Goal: Navigation & Orientation: Find specific page/section

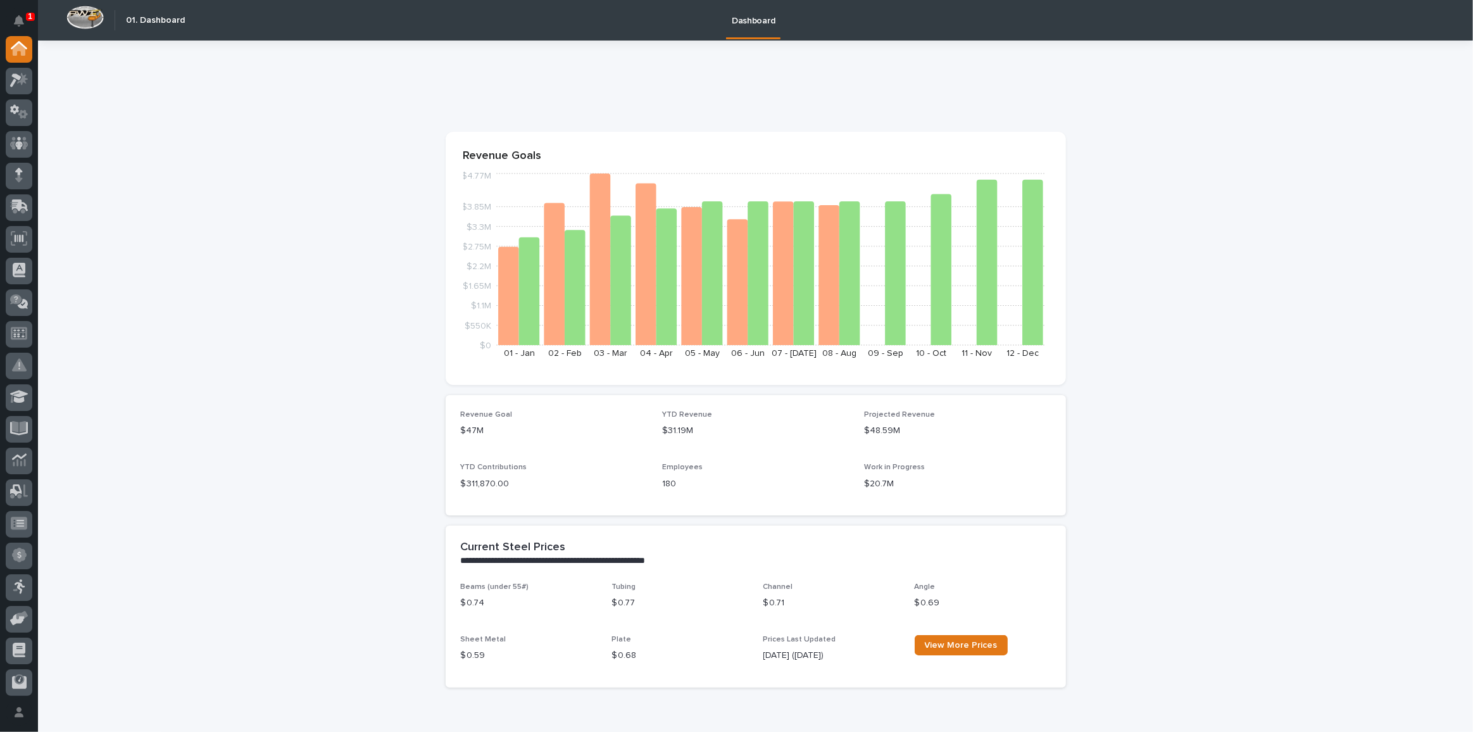
click at [26, 17] on div "1" at bounding box center [30, 17] width 9 height 8
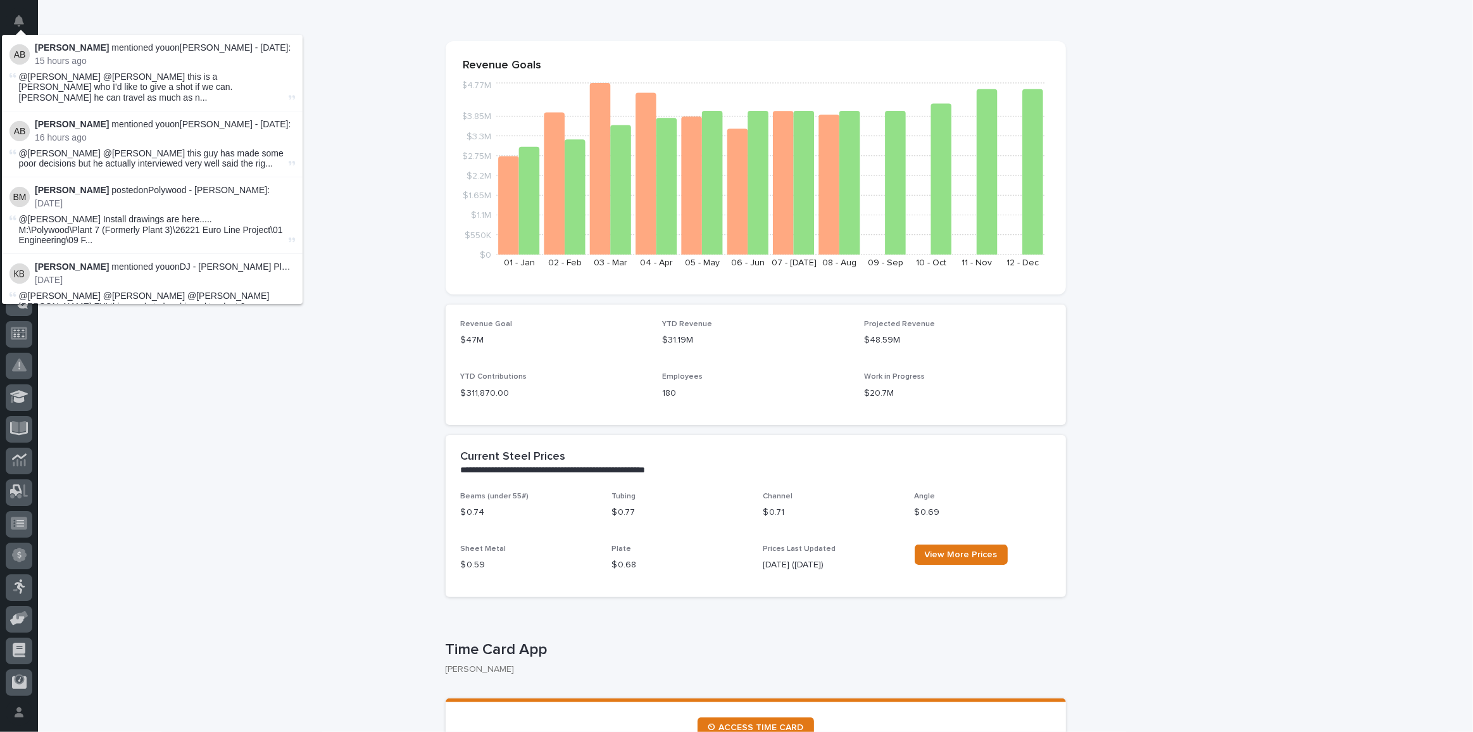
scroll to position [115, 0]
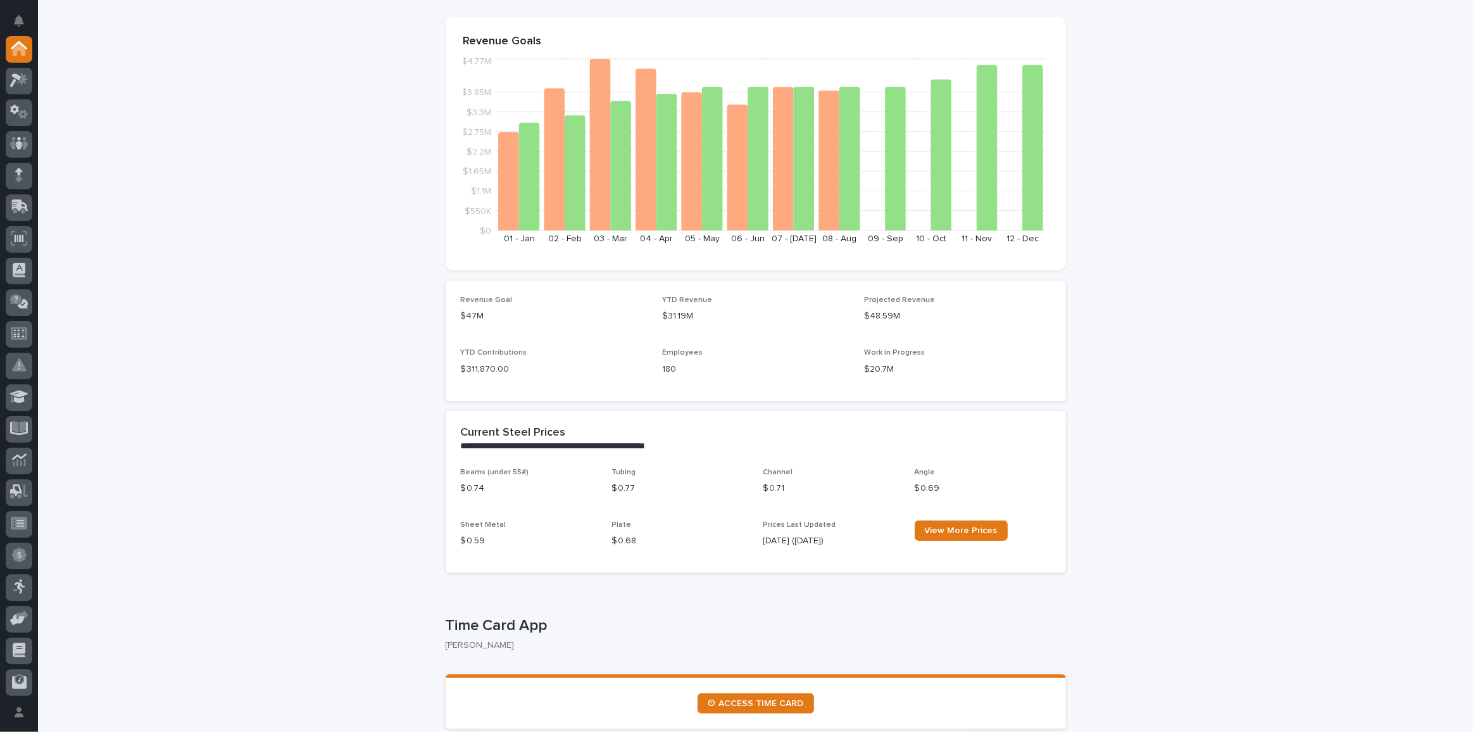
click at [24, 197] on div at bounding box center [19, 207] width 27 height 27
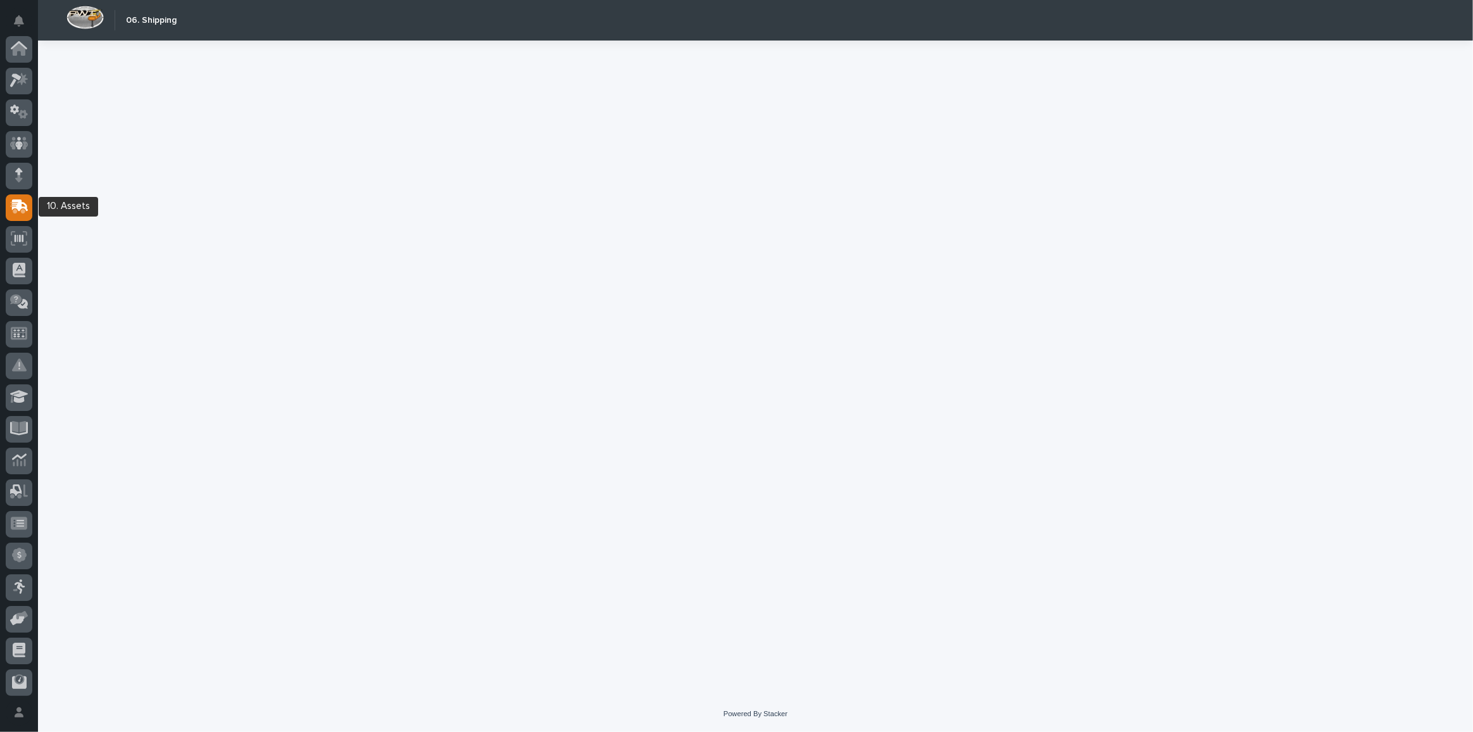
scroll to position [128, 0]
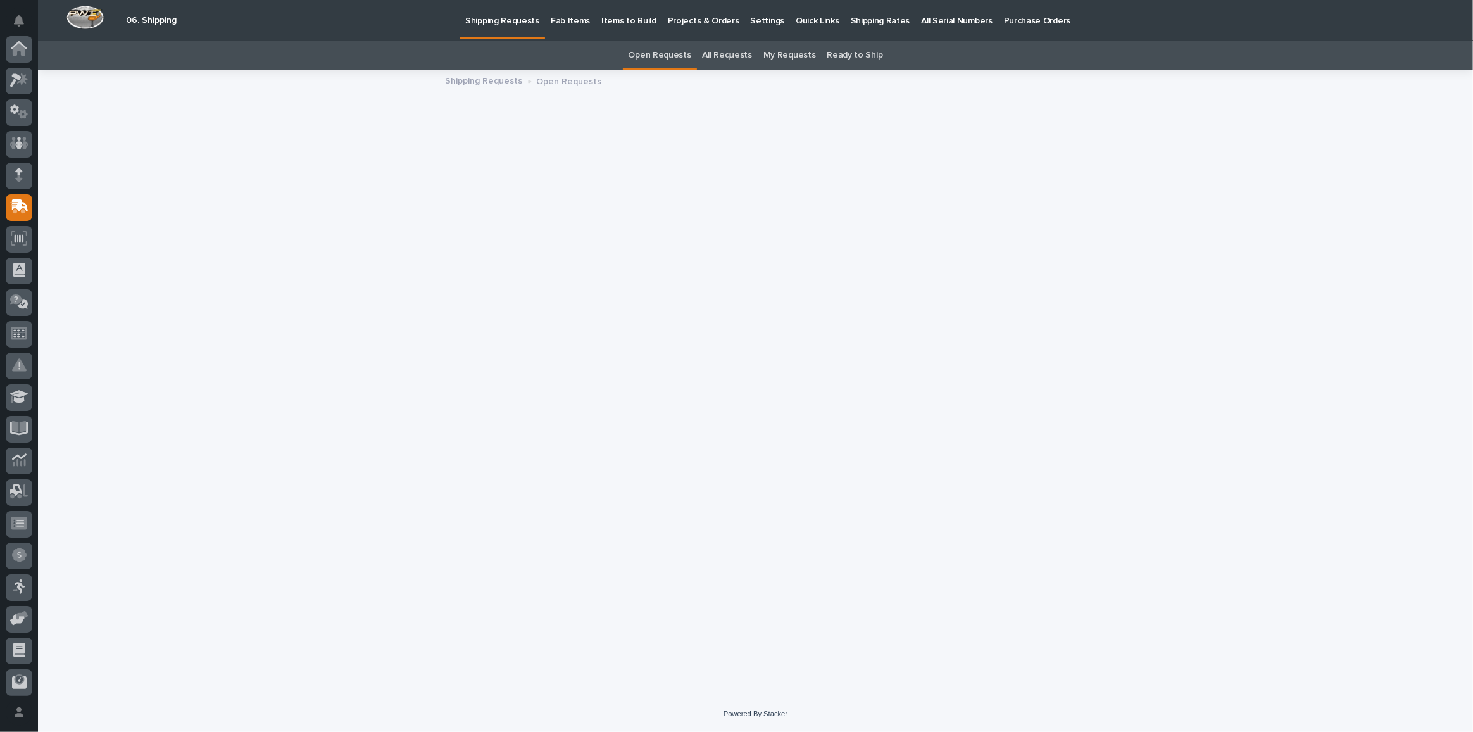
scroll to position [128, 0]
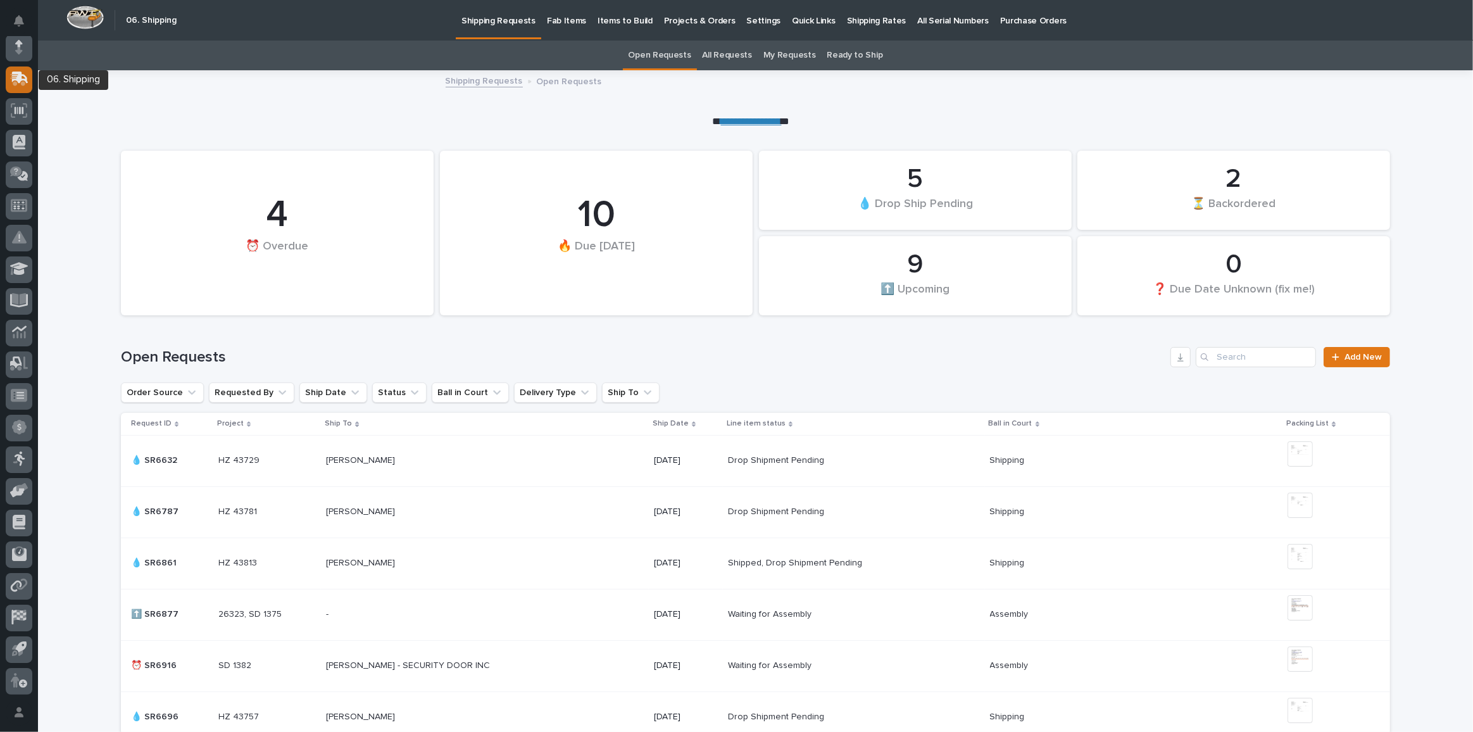
click at [20, 75] on icon at bounding box center [20, 78] width 16 height 12
click at [553, 15] on p "Fab Items" at bounding box center [566, 13] width 39 height 27
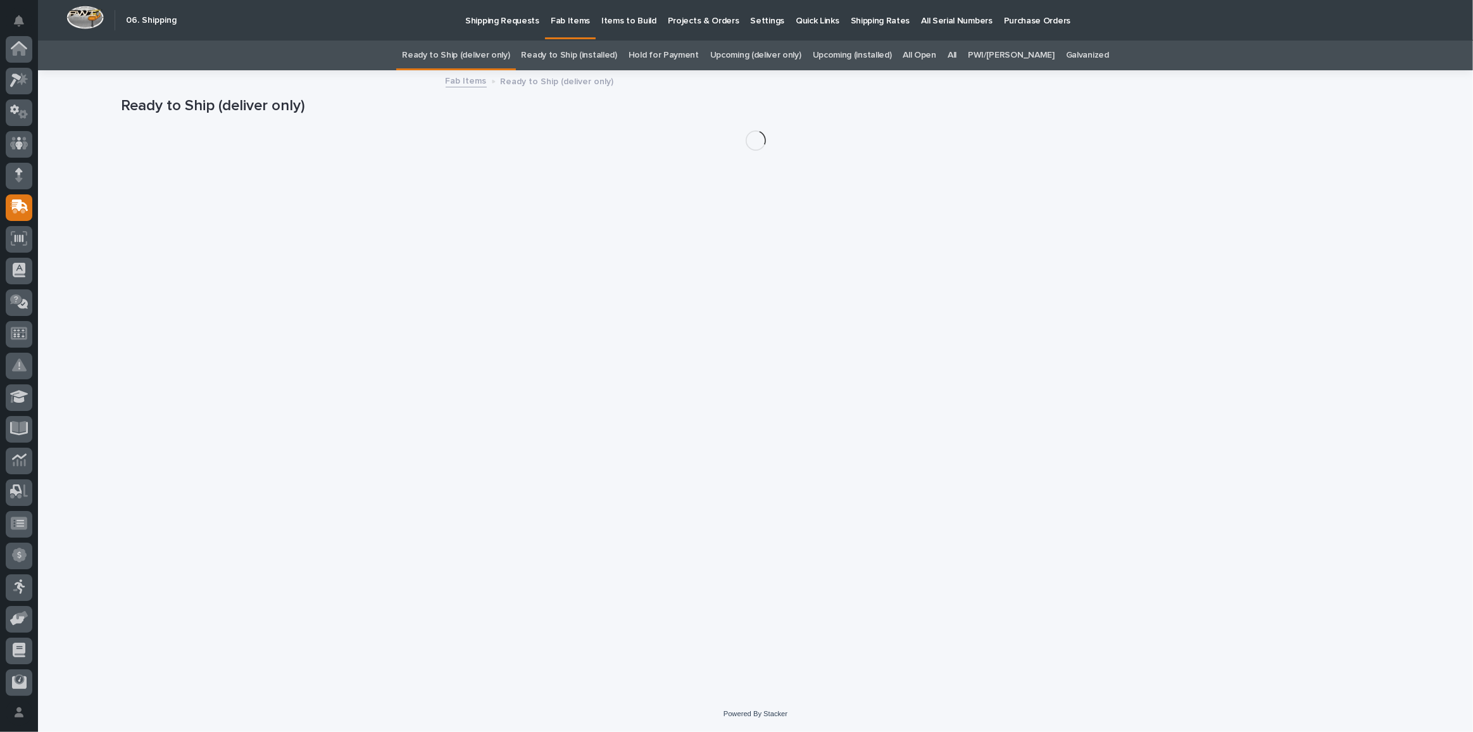
scroll to position [128, 0]
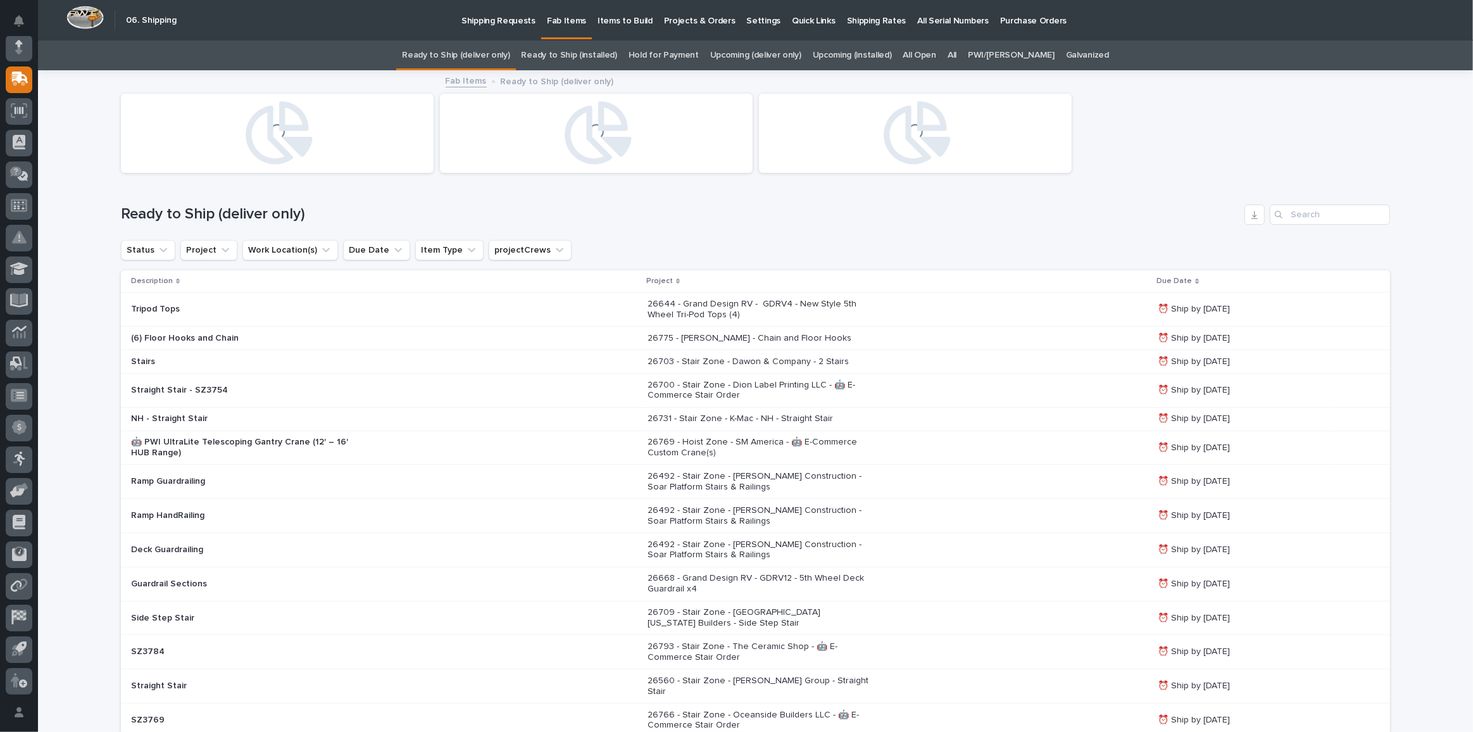
click at [973, 51] on div "PWI/[PERSON_NAME]" at bounding box center [1011, 56] width 98 height 30
click at [956, 56] on link "All" at bounding box center [951, 56] width 9 height 30
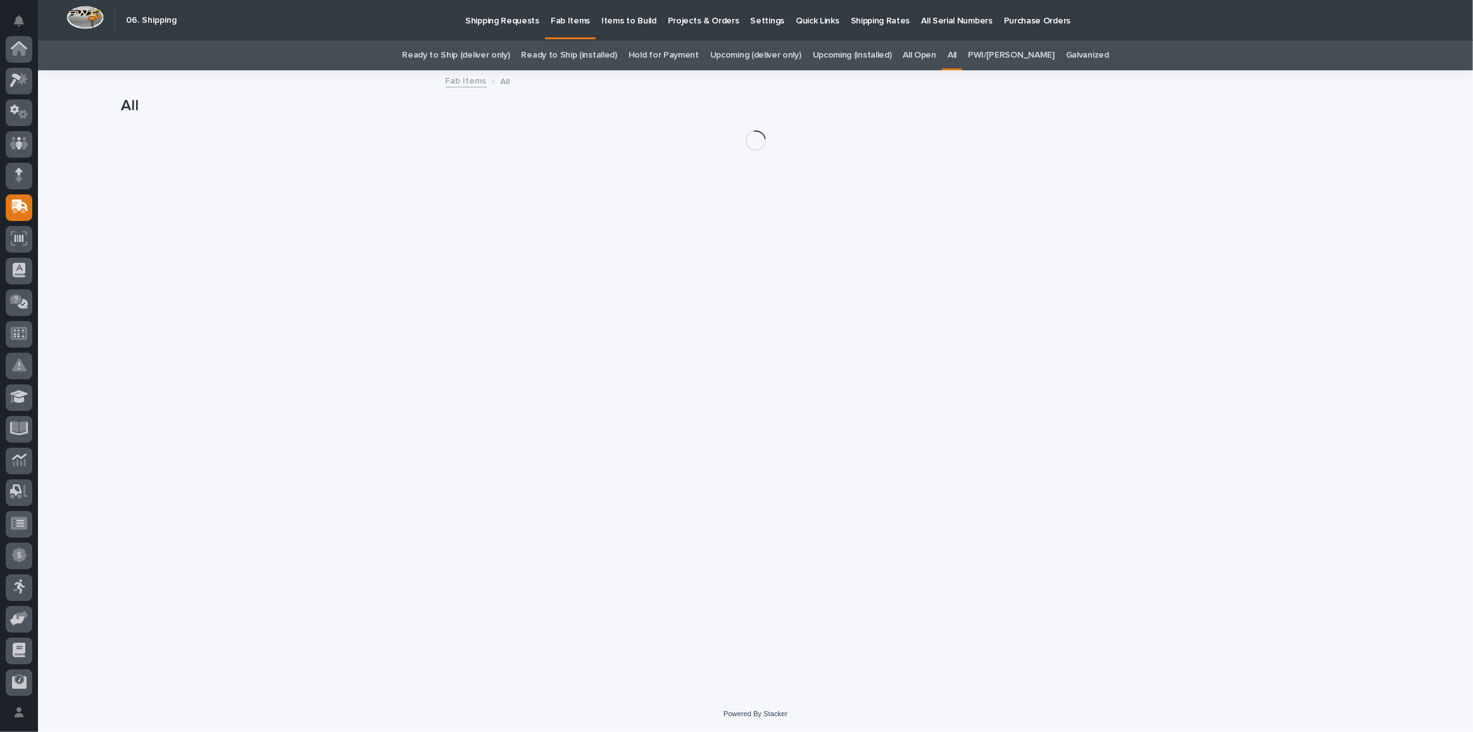
scroll to position [128, 0]
